Goal: Transaction & Acquisition: Purchase product/service

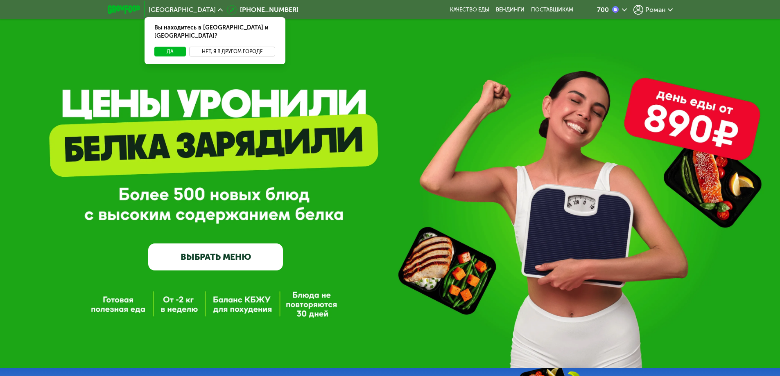
click at [221, 47] on button "Нет, я в другом городе" at bounding box center [232, 52] width 86 height 10
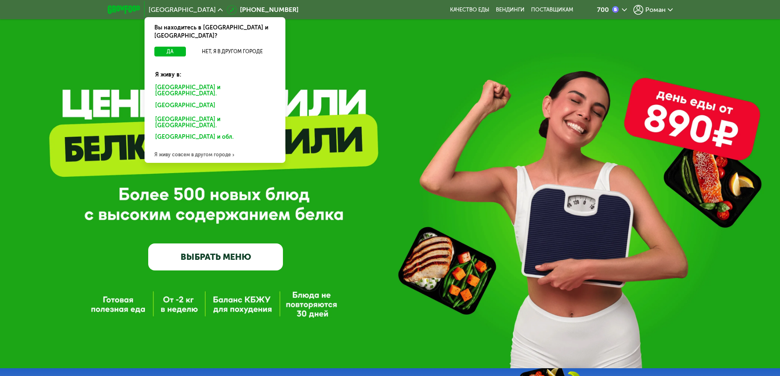
click at [203, 100] on div "Санкт-Петербурге и обл." at bounding box center [213, 106] width 128 height 13
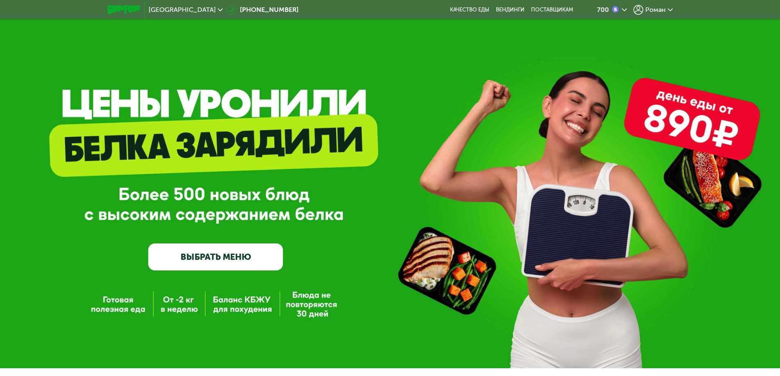
click at [617, 8] on img at bounding box center [615, 9] width 7 height 7
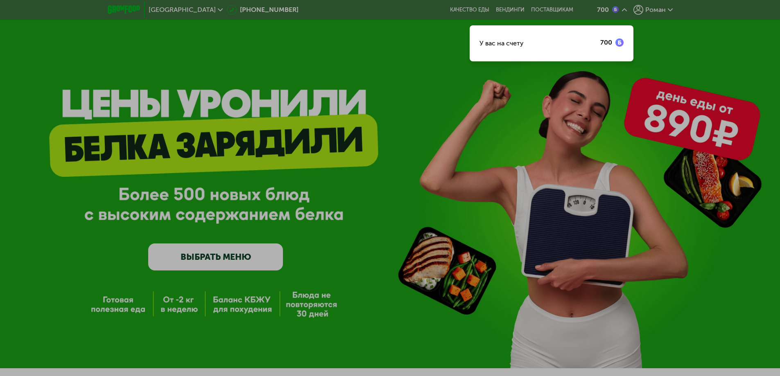
click at [654, 11] on div at bounding box center [390, 188] width 780 height 376
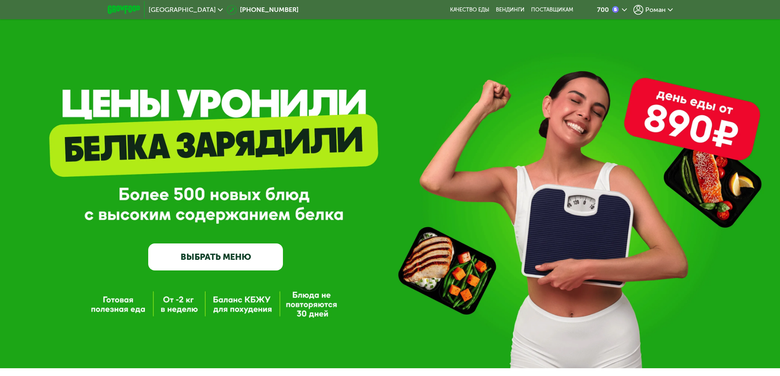
click at [661, 9] on span "Роман" at bounding box center [655, 10] width 20 height 7
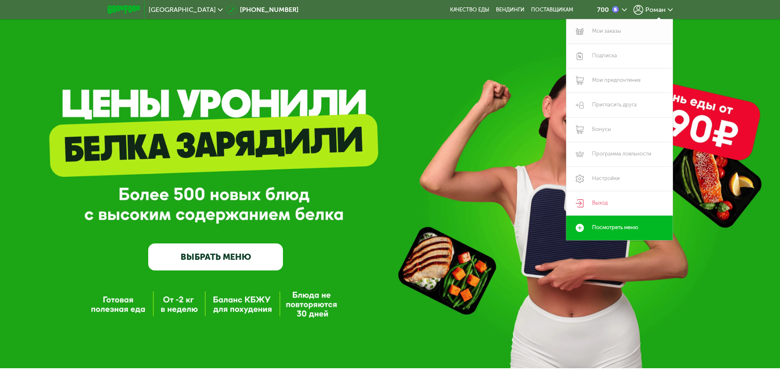
click at [605, 34] on link "Мои заказы" at bounding box center [619, 31] width 106 height 25
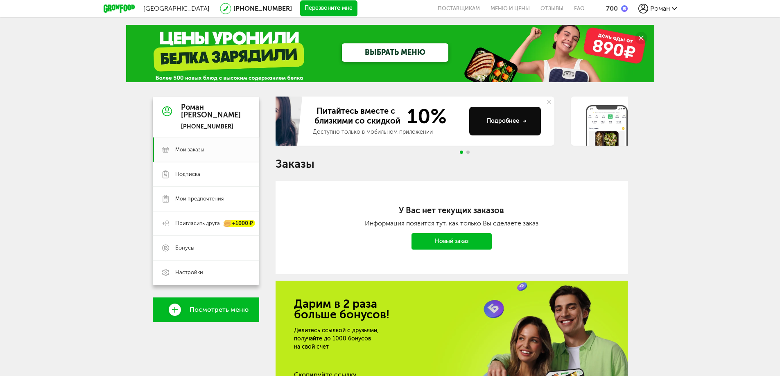
click at [360, 129] on div "Доступно только в мобильном приложении" at bounding box center [388, 132] width 150 height 8
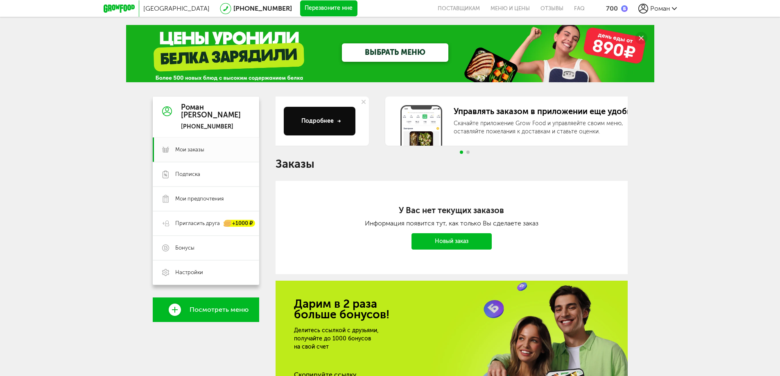
click at [263, 125] on div "Роман Малышев +7 (999) 244-50-63 Мои заказы Подписка Мои предпочтения Пригласит…" at bounding box center [390, 279] width 475 height 365
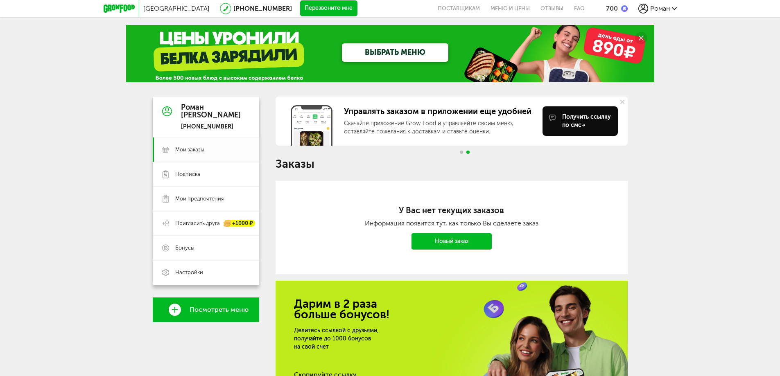
click at [201, 144] on link "Мои заказы" at bounding box center [206, 150] width 106 height 25
click at [200, 200] on span "Мои предпочтения" at bounding box center [199, 198] width 48 height 7
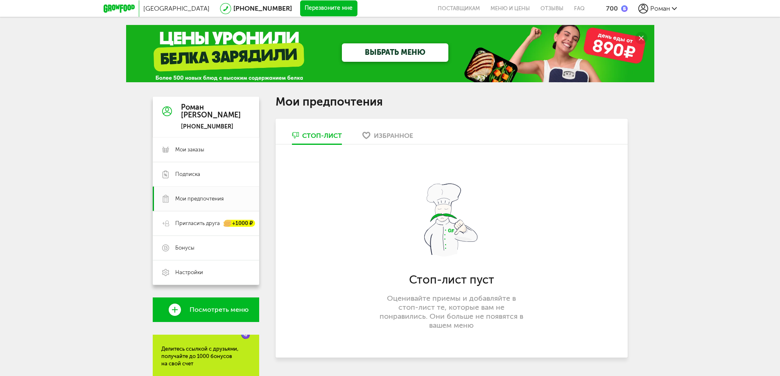
click at [401, 140] on link "Избранное" at bounding box center [387, 137] width 59 height 13
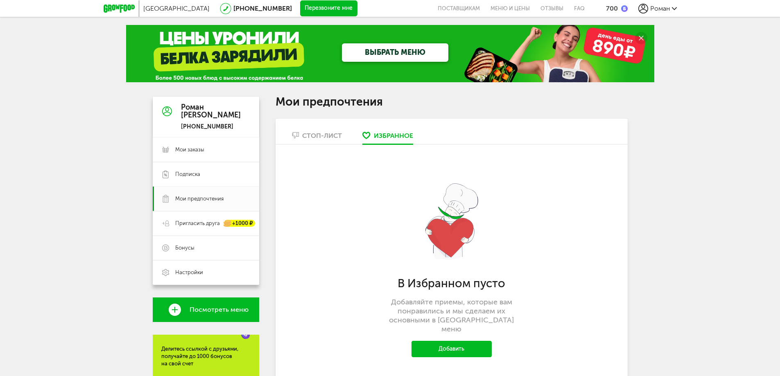
click at [312, 134] on div "Стоп-лист" at bounding box center [322, 136] width 40 height 8
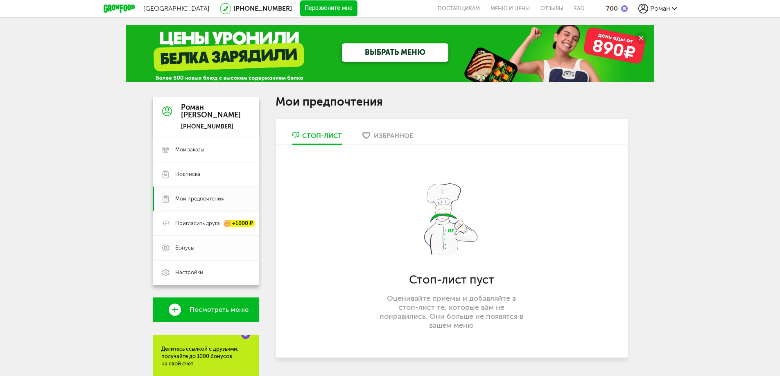
click at [192, 249] on span "Бонусы" at bounding box center [184, 248] width 19 height 7
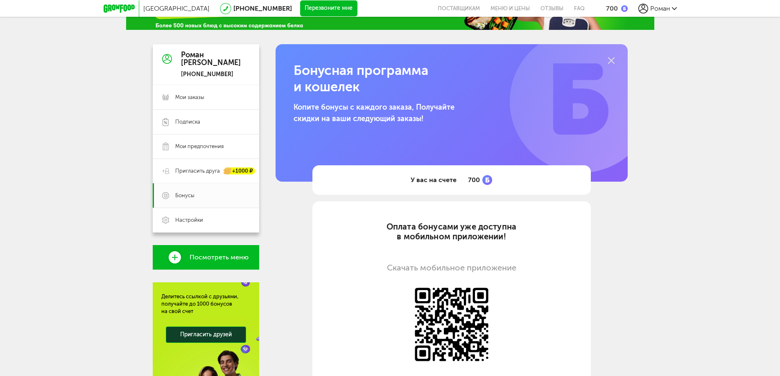
scroll to position [123, 0]
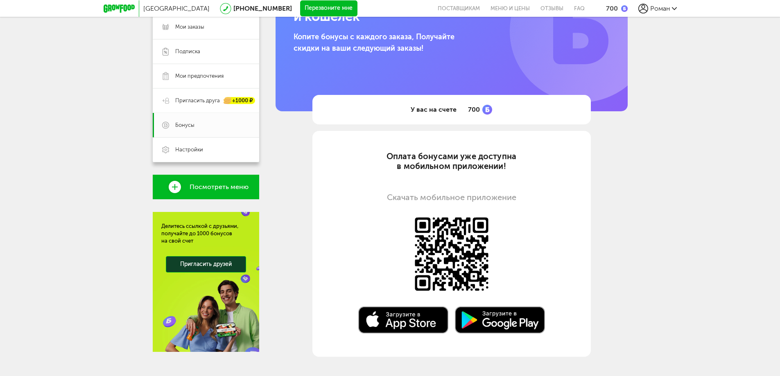
click at [226, 191] on span "Посмотреть меню" at bounding box center [219, 186] width 59 height 7
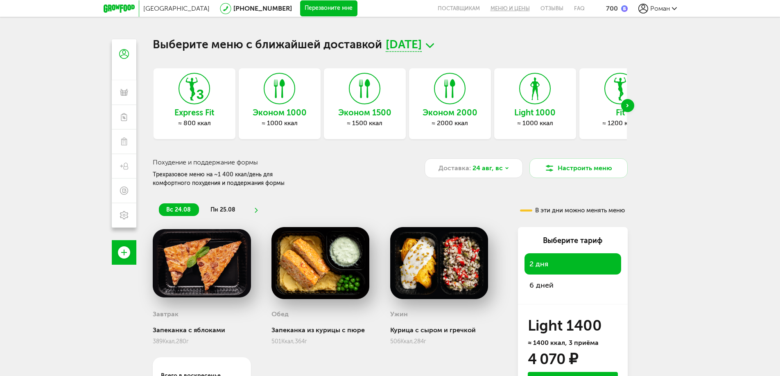
click at [507, 9] on link "Меню и цены" at bounding box center [510, 8] width 50 height 17
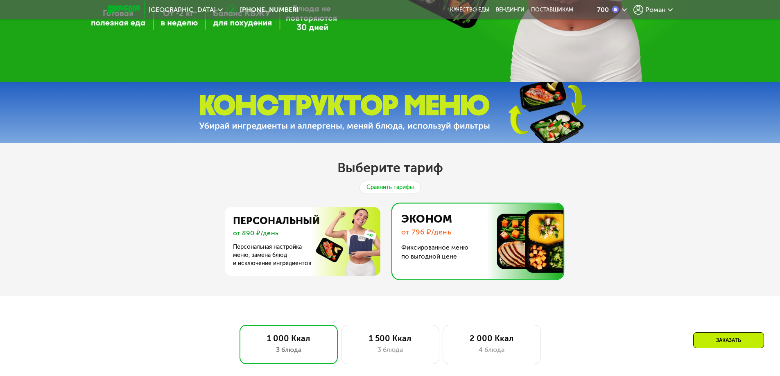
scroll to position [328, 0]
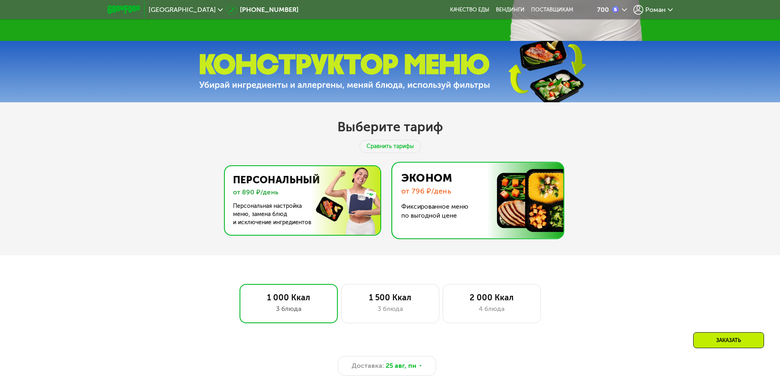
click at [326, 215] on img at bounding box center [300, 200] width 159 height 69
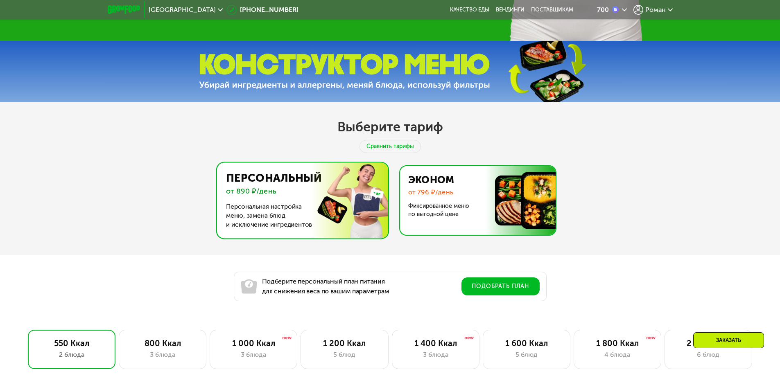
click at [458, 211] on img at bounding box center [475, 200] width 159 height 69
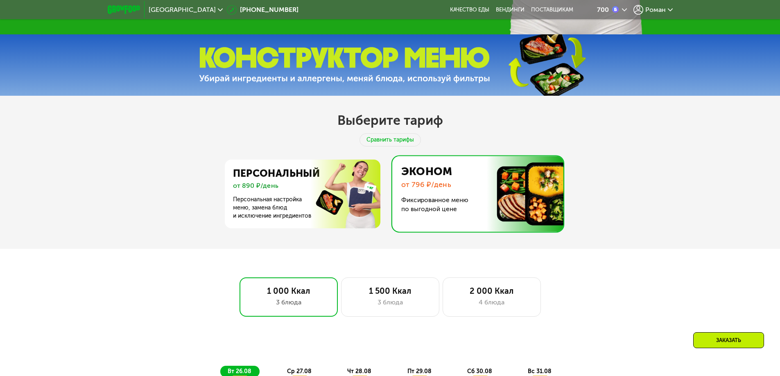
scroll to position [491, 0]
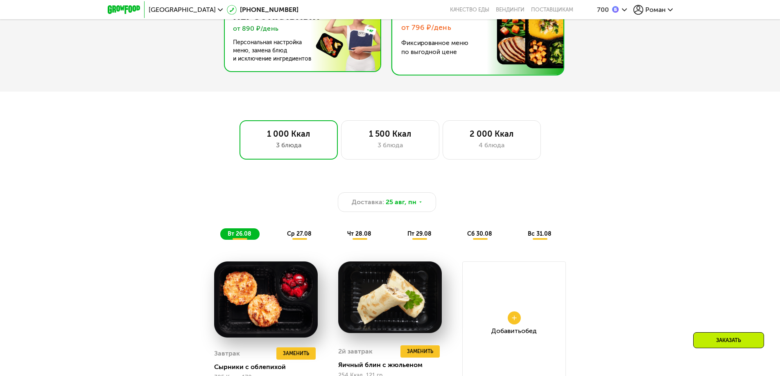
click at [331, 60] on img at bounding box center [300, 36] width 159 height 69
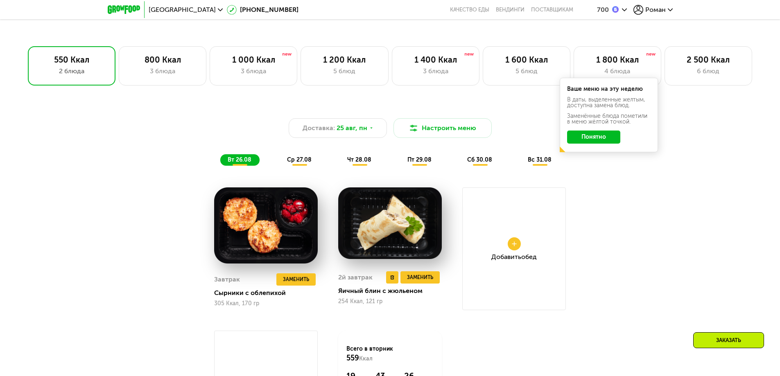
scroll to position [614, 0]
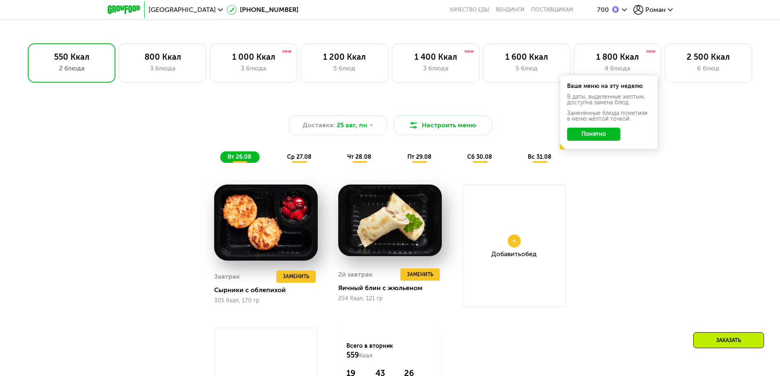
click at [605, 139] on button "Понятно" at bounding box center [593, 134] width 53 height 13
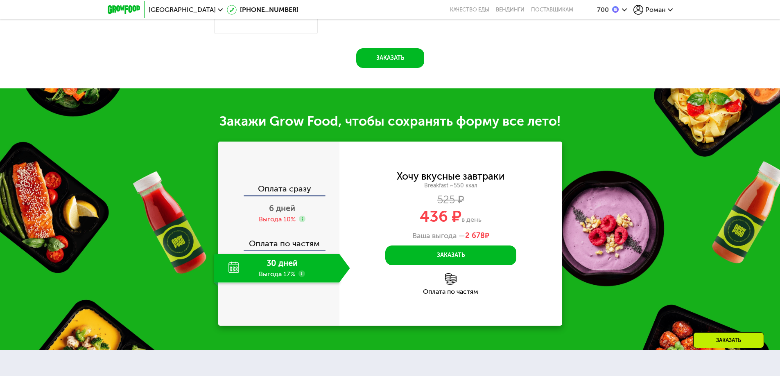
scroll to position [1024, 0]
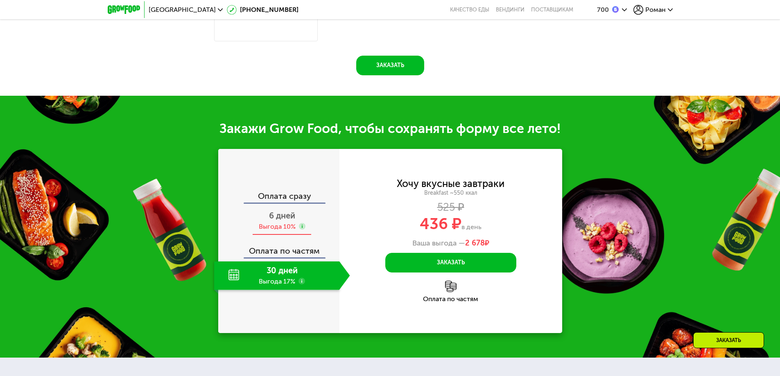
click at [287, 219] on span "6 дней" at bounding box center [282, 216] width 26 height 10
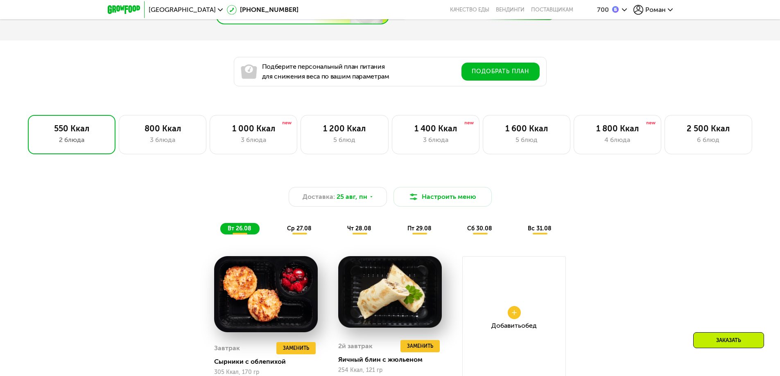
scroll to position [545, 0]
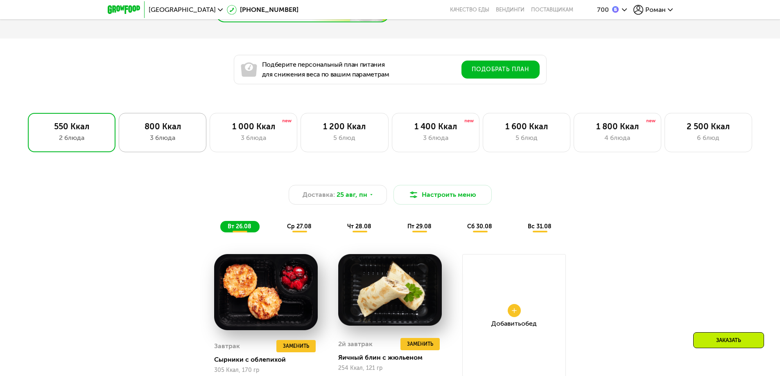
click at [210, 147] on div "800 Ккал 3 блюда" at bounding box center [254, 132] width 88 height 39
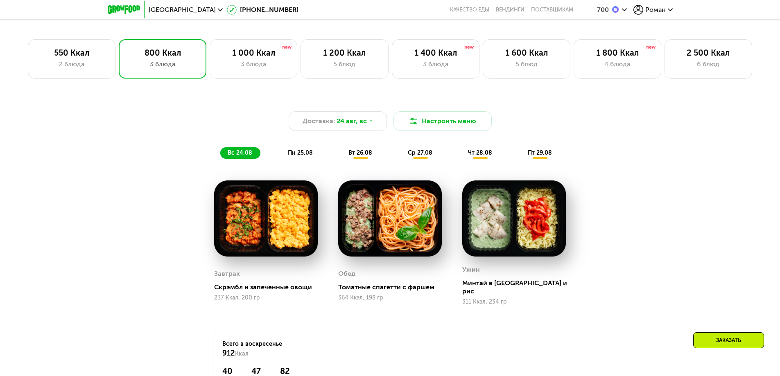
scroll to position [627, 0]
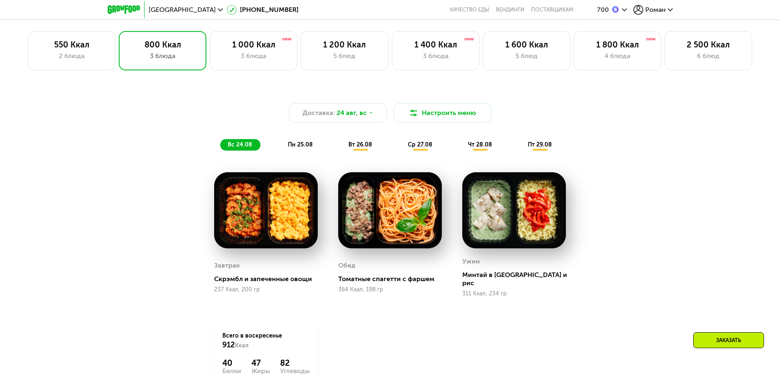
click at [355, 147] on span "вт 26.08" at bounding box center [361, 144] width 24 height 7
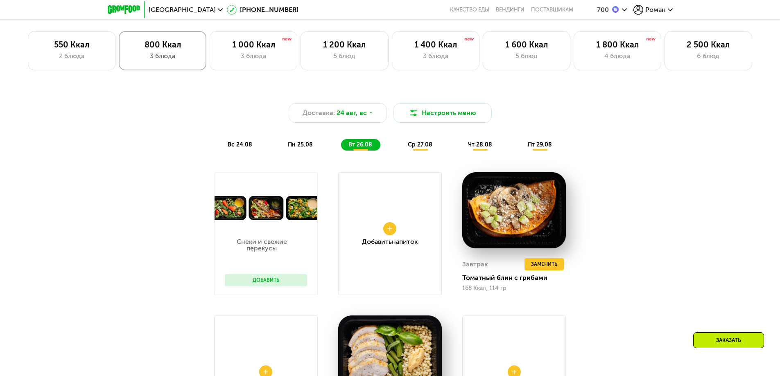
click at [172, 50] on div "800 Ккал" at bounding box center [162, 45] width 70 height 10
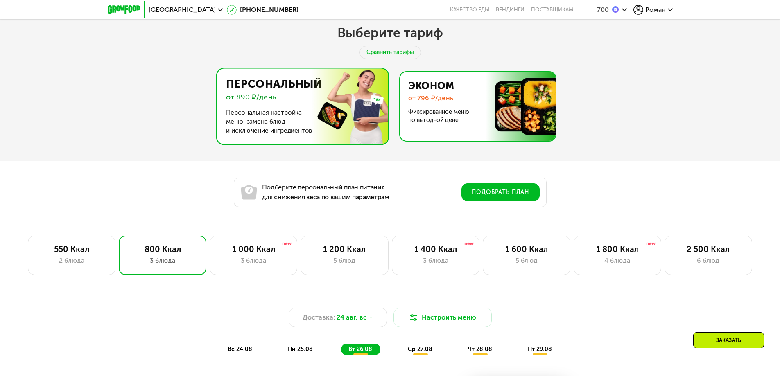
click at [450, 115] on img at bounding box center [475, 106] width 159 height 69
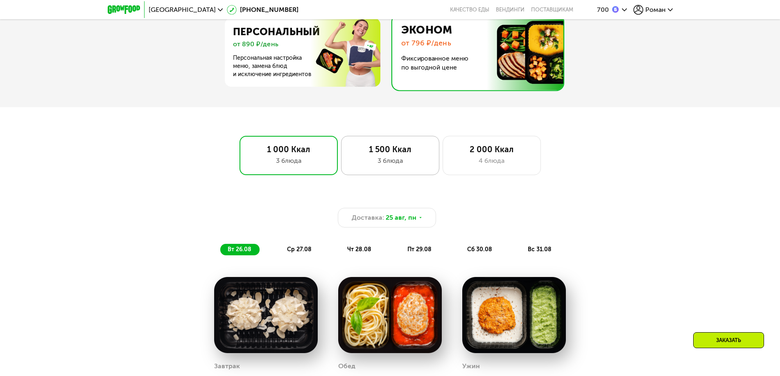
scroll to position [586, 0]
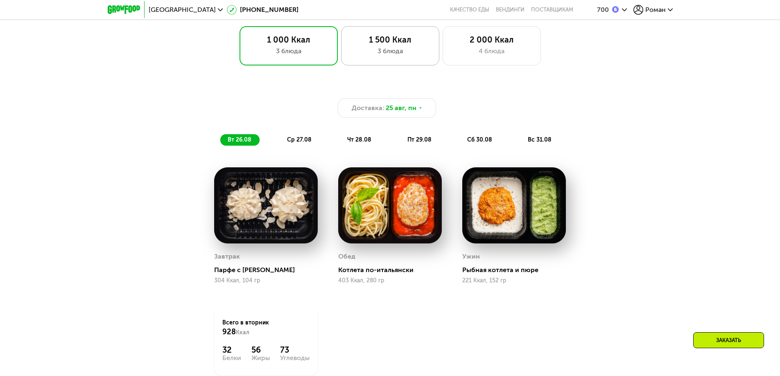
click at [443, 61] on div "1 500 Ккал 3 блюда" at bounding box center [492, 45] width 98 height 39
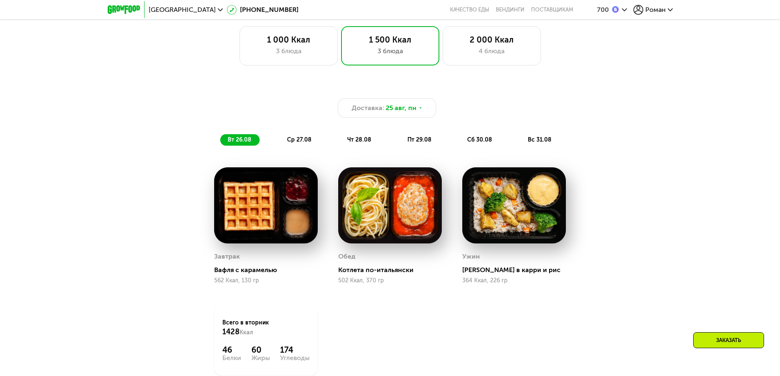
scroll to position [545, 0]
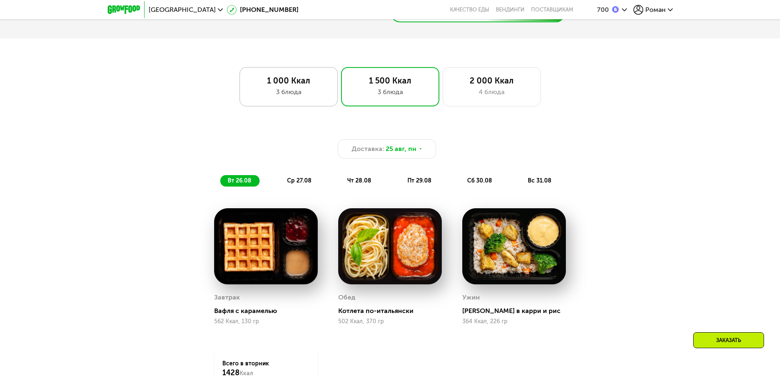
click at [307, 86] on div "1 000 Ккал" at bounding box center [288, 81] width 81 height 10
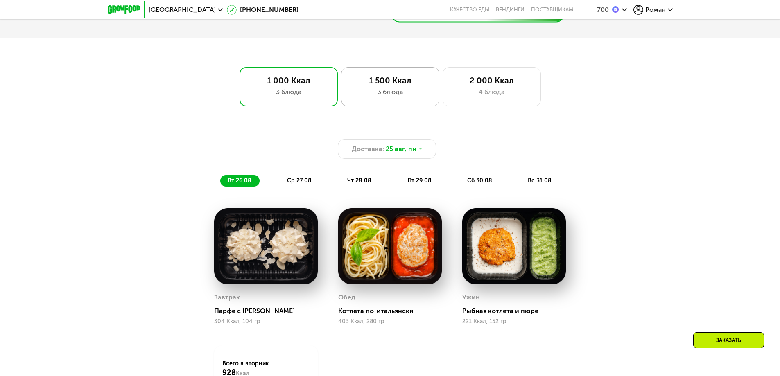
click at [443, 101] on div "1 500 Ккал 3 блюда" at bounding box center [492, 86] width 98 height 39
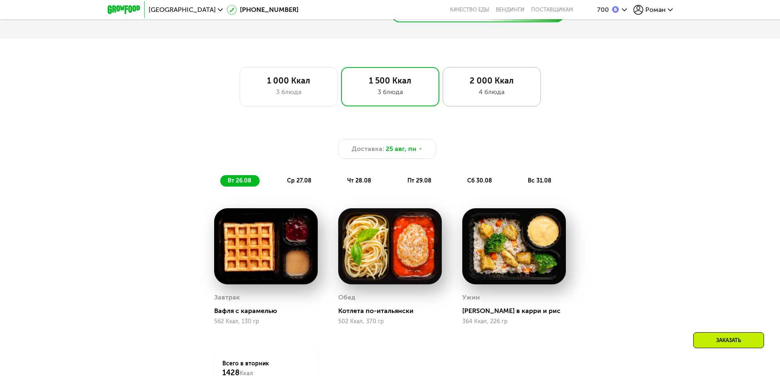
click at [494, 93] on div "4 блюда" at bounding box center [491, 92] width 81 height 10
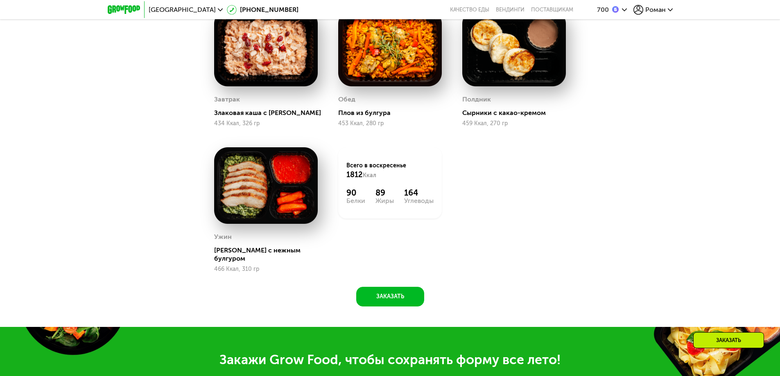
scroll to position [790, 0]
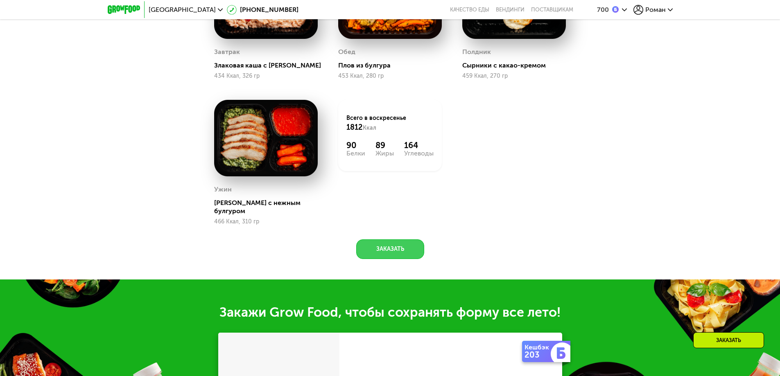
click at [410, 242] on button "Заказать" at bounding box center [390, 250] width 68 height 20
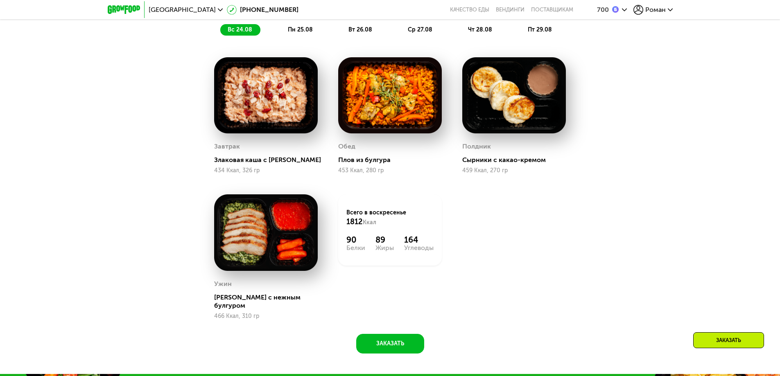
scroll to position [491, 0]
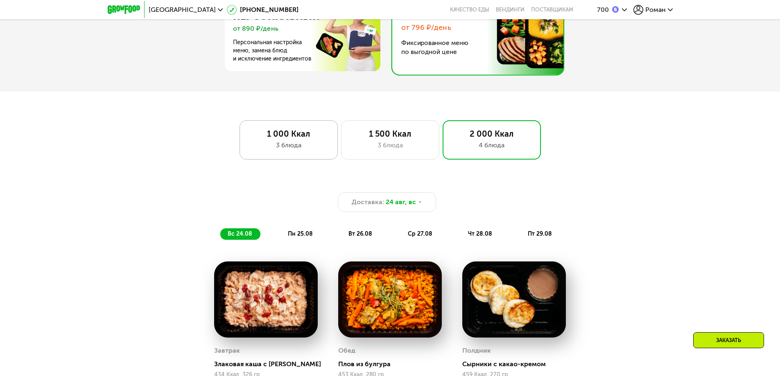
click at [289, 133] on div "1 000 Ккал" at bounding box center [288, 134] width 81 height 10
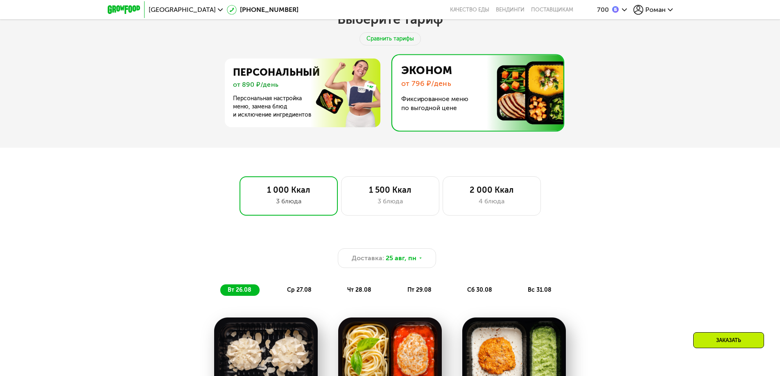
scroll to position [429, 0]
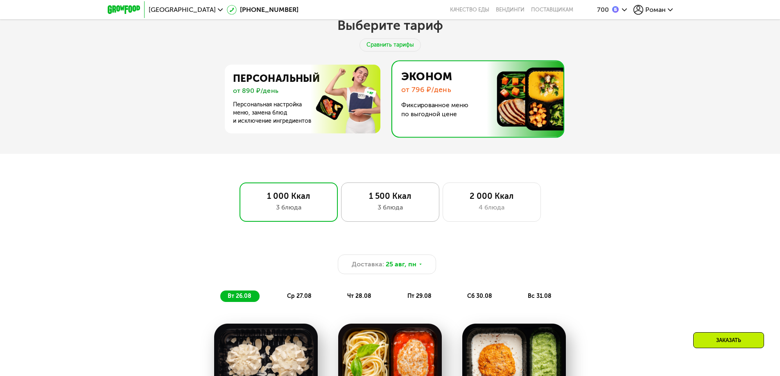
click at [385, 198] on div "1 500 Ккал" at bounding box center [390, 196] width 81 height 10
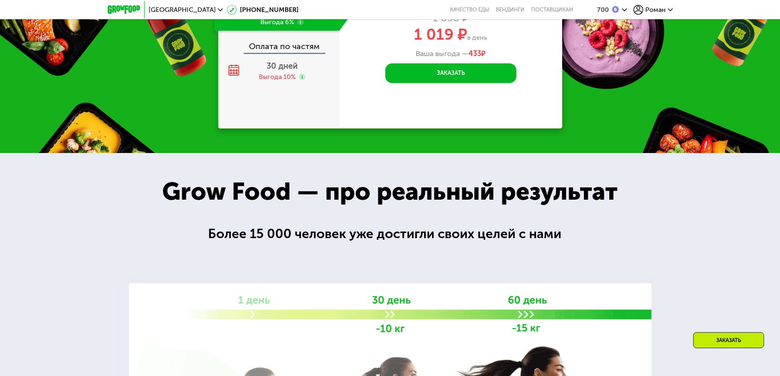
scroll to position [1125, 0]
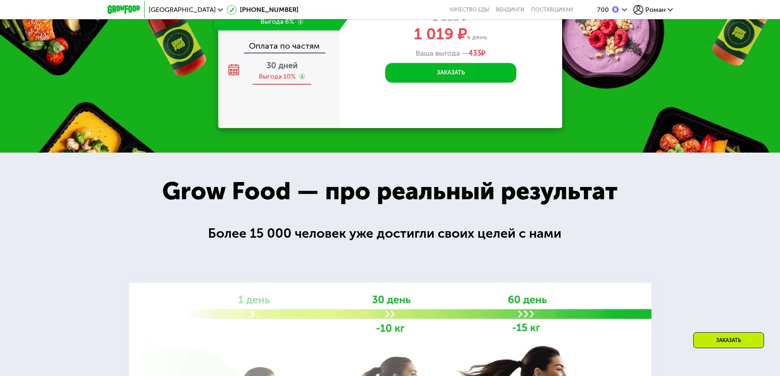
click at [272, 74] on div "30 дней Выгода 10%" at bounding box center [282, 71] width 136 height 29
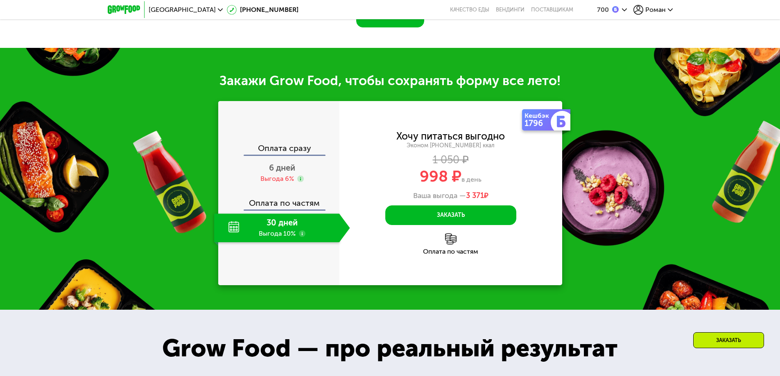
scroll to position [962, 0]
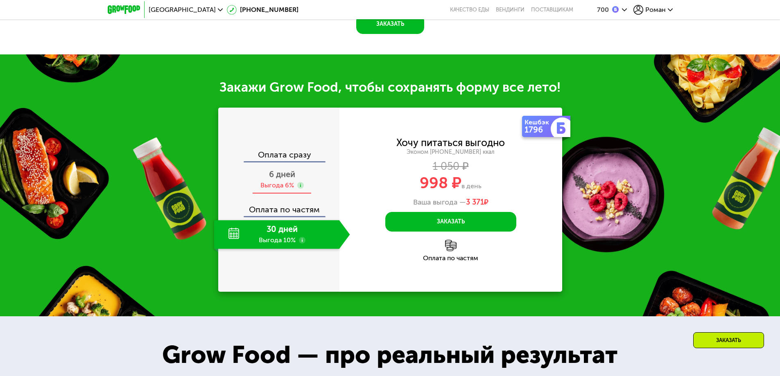
click at [274, 179] on span "6 дней" at bounding box center [282, 175] width 26 height 10
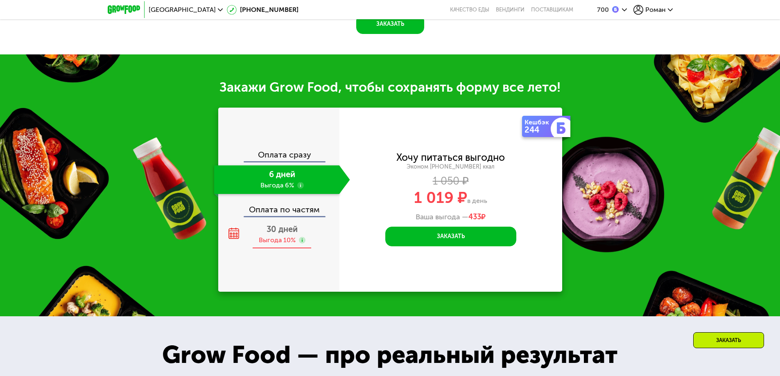
click at [273, 245] on div "Выгода 10%" at bounding box center [277, 240] width 37 height 9
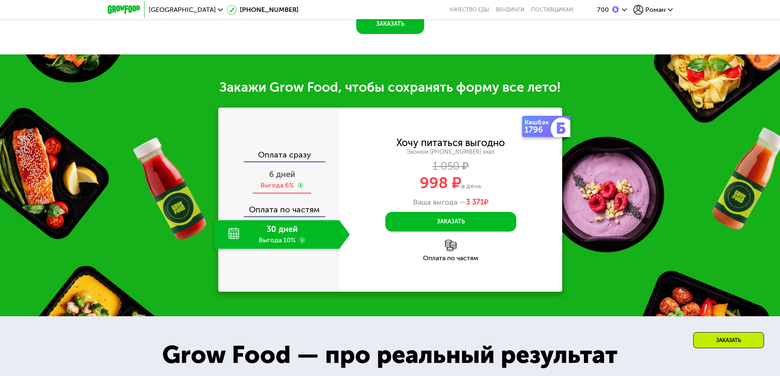
click at [276, 179] on span "6 дней" at bounding box center [282, 175] width 26 height 10
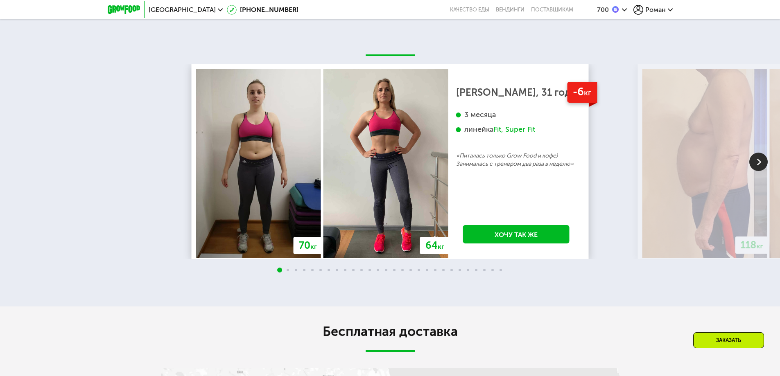
scroll to position [1617, 0]
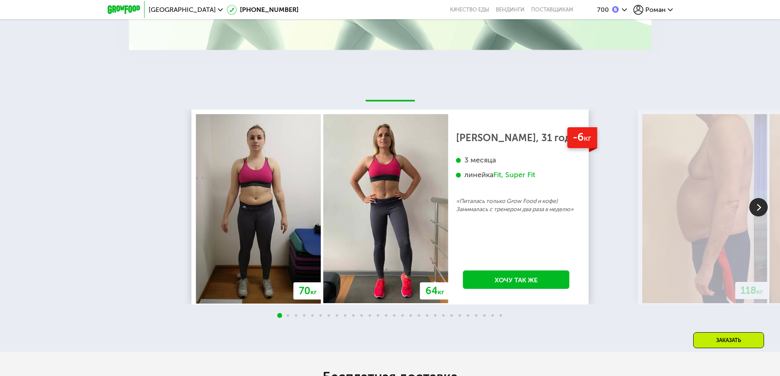
click at [755, 210] on img at bounding box center [758, 207] width 18 height 18
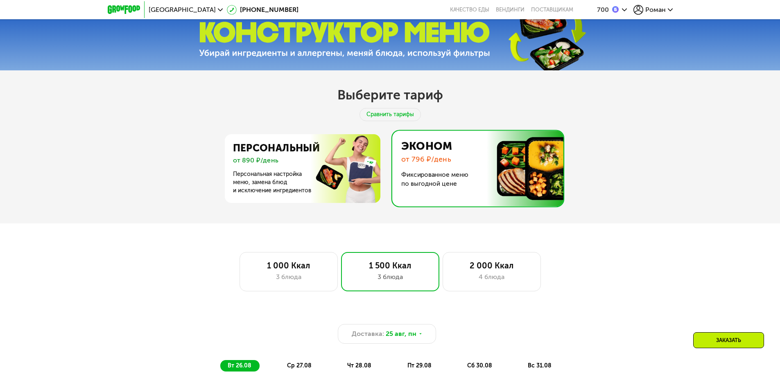
scroll to position [265, 0]
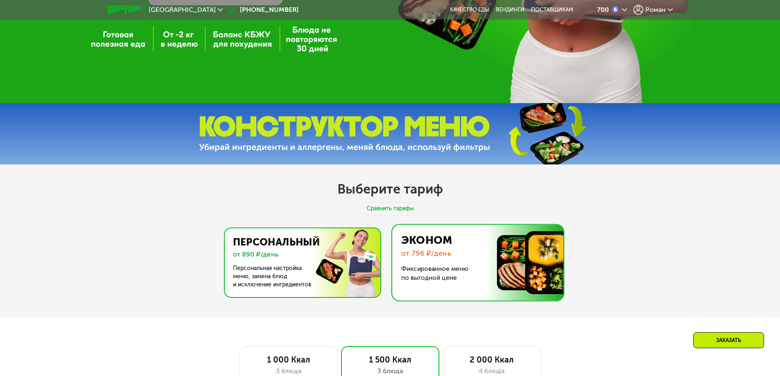
click at [333, 241] on img at bounding box center [300, 263] width 159 height 69
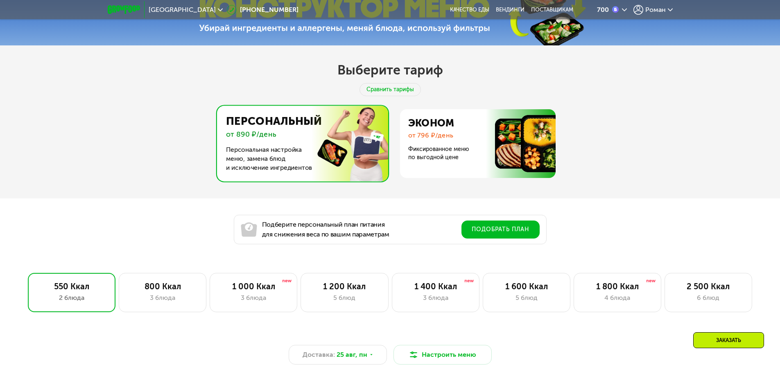
scroll to position [511, 0]
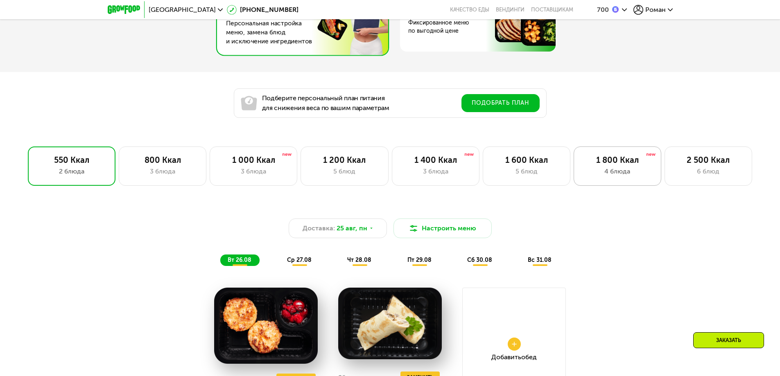
click at [605, 165] on div "1 800 Ккал" at bounding box center [617, 160] width 70 height 10
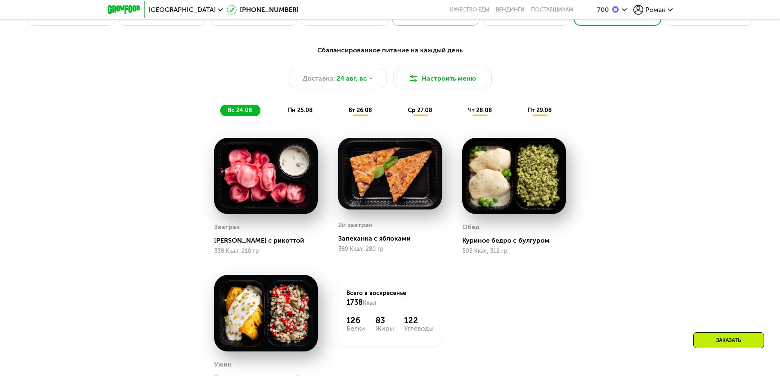
scroll to position [716, 0]
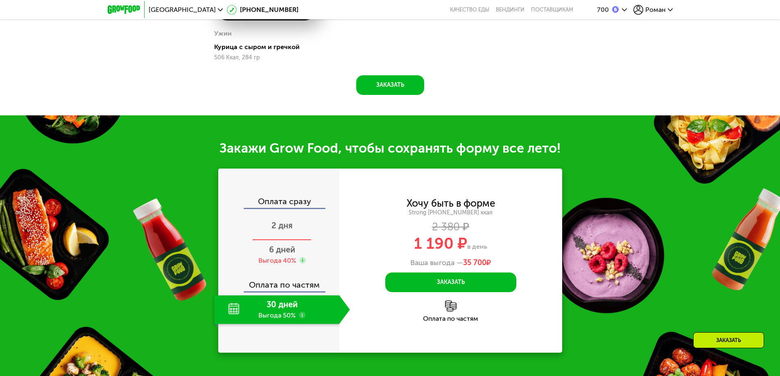
click at [283, 227] on span "2 дня" at bounding box center [282, 226] width 21 height 10
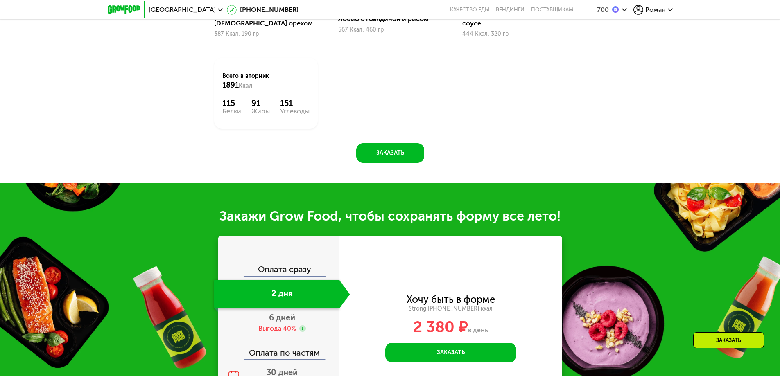
scroll to position [1100, 0]
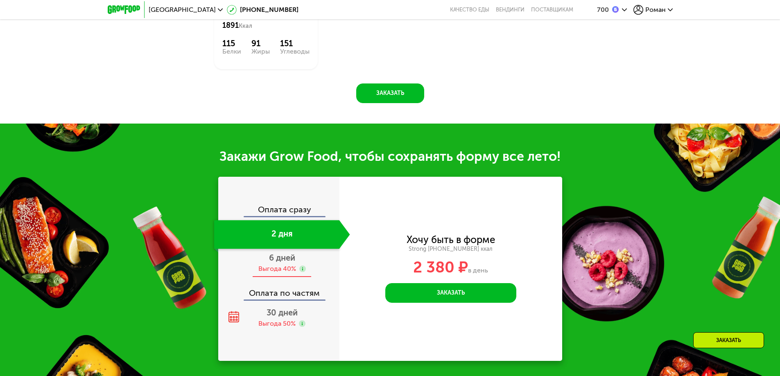
click at [281, 256] on span "6 дней" at bounding box center [282, 258] width 26 height 10
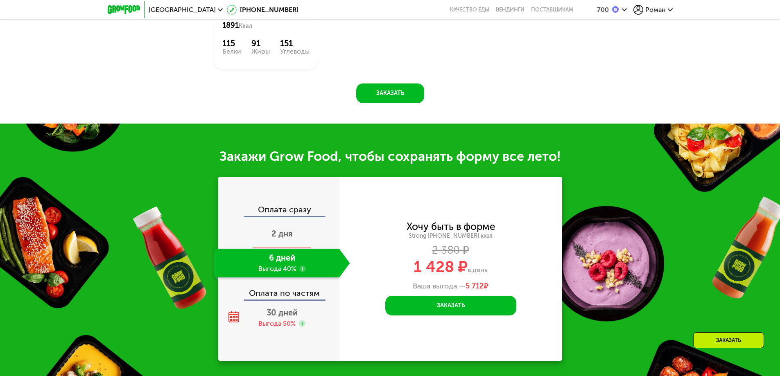
click at [290, 231] on span "2 дня" at bounding box center [282, 234] width 21 height 10
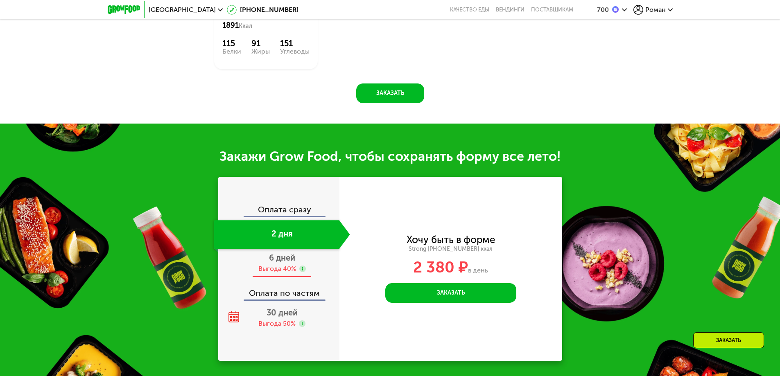
click at [295, 265] on div "Выгода 40%" at bounding box center [277, 269] width 38 height 9
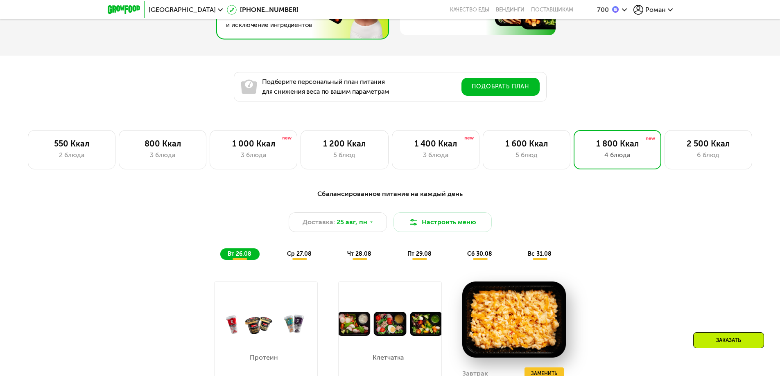
scroll to position [527, 0]
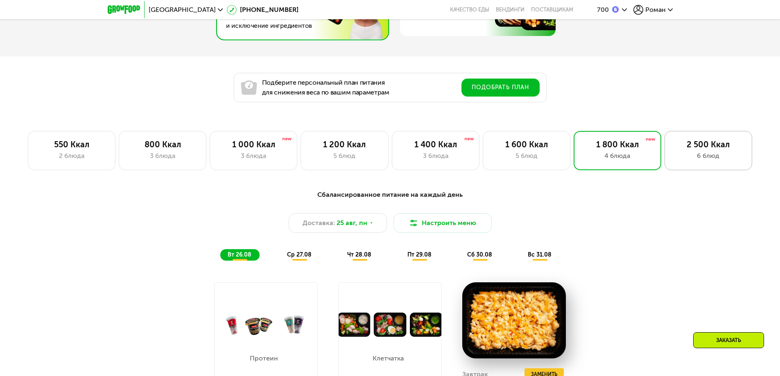
click at [699, 159] on div "6 блюд" at bounding box center [708, 156] width 70 height 10
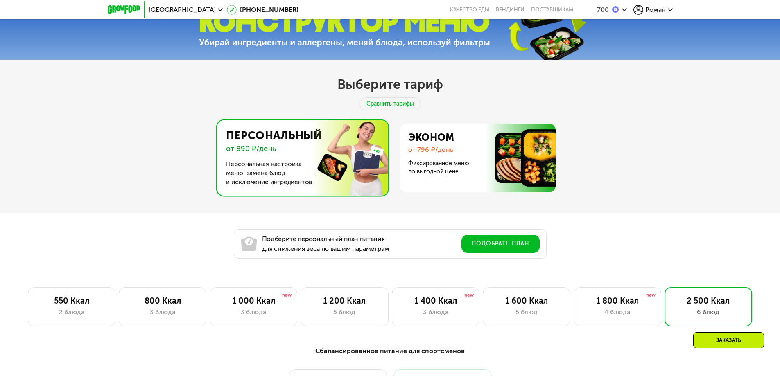
scroll to position [363, 0]
